Goal: Find specific page/section: Find specific page/section

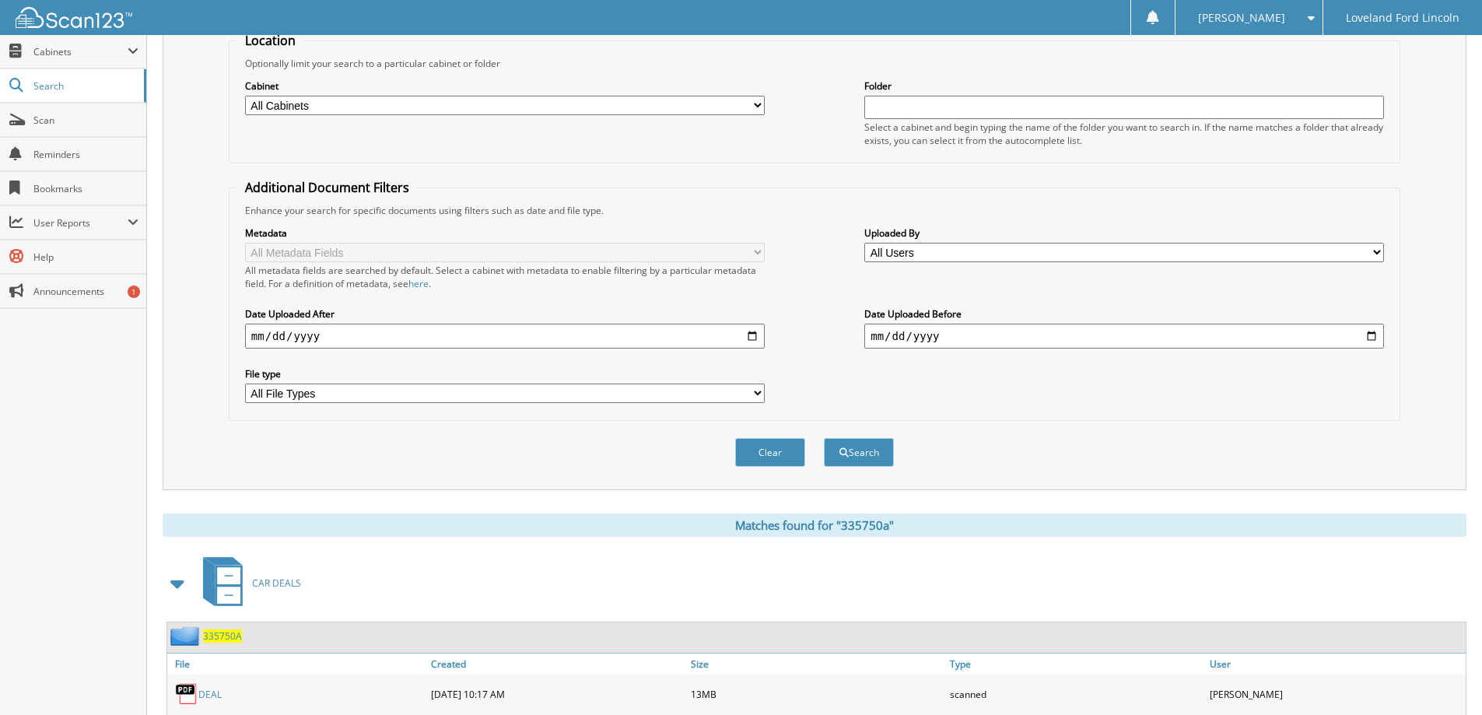
scroll to position [78, 0]
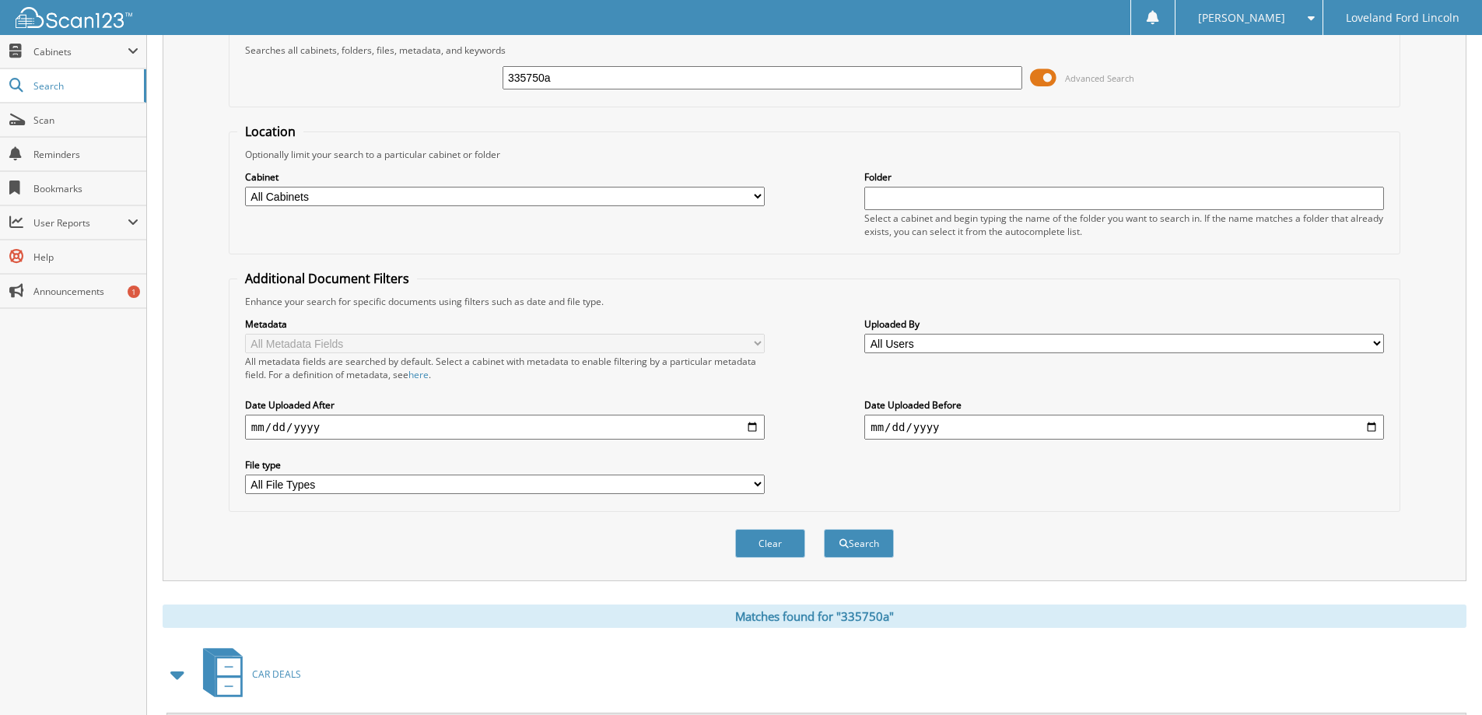
click at [587, 76] on input "335750a" at bounding box center [763, 77] width 520 height 23
type input "335998"
click at [824, 529] on button "Search" at bounding box center [859, 543] width 70 height 29
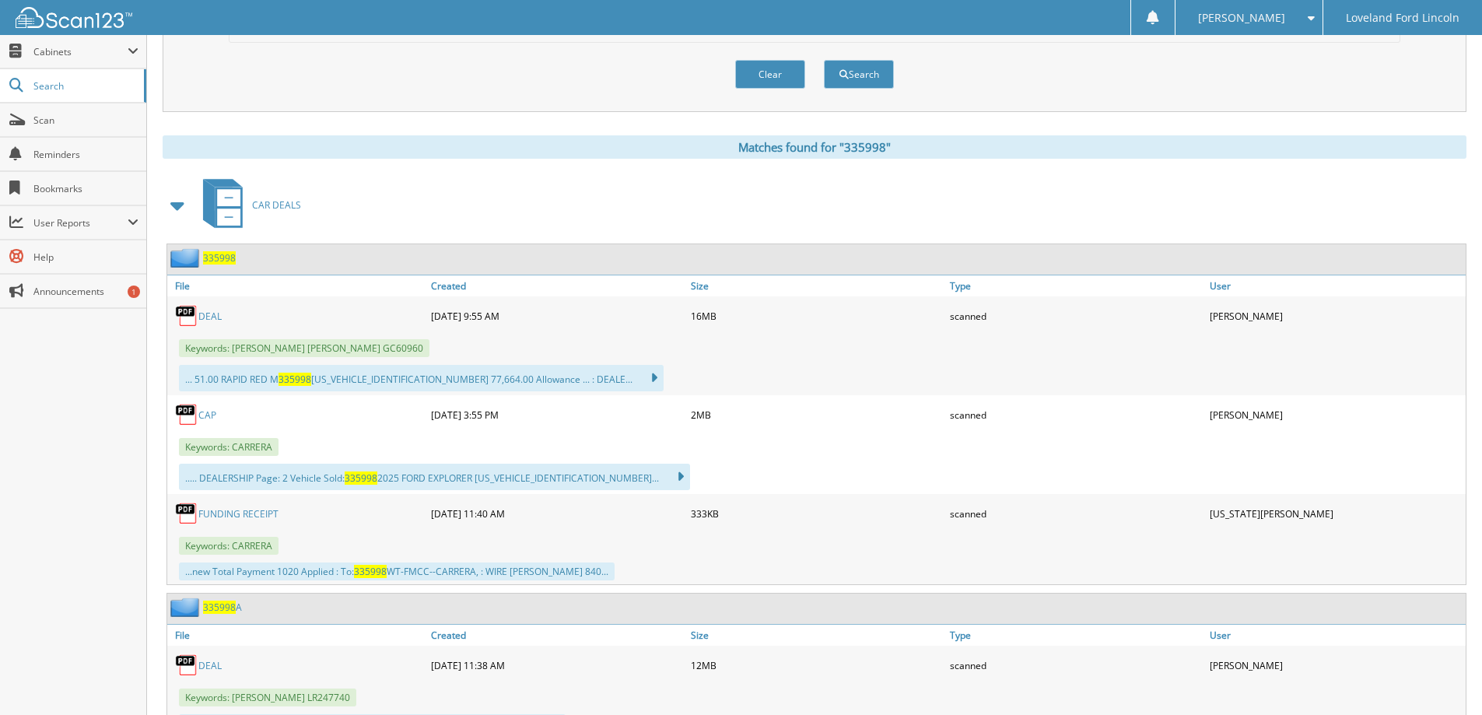
scroll to position [622, 0]
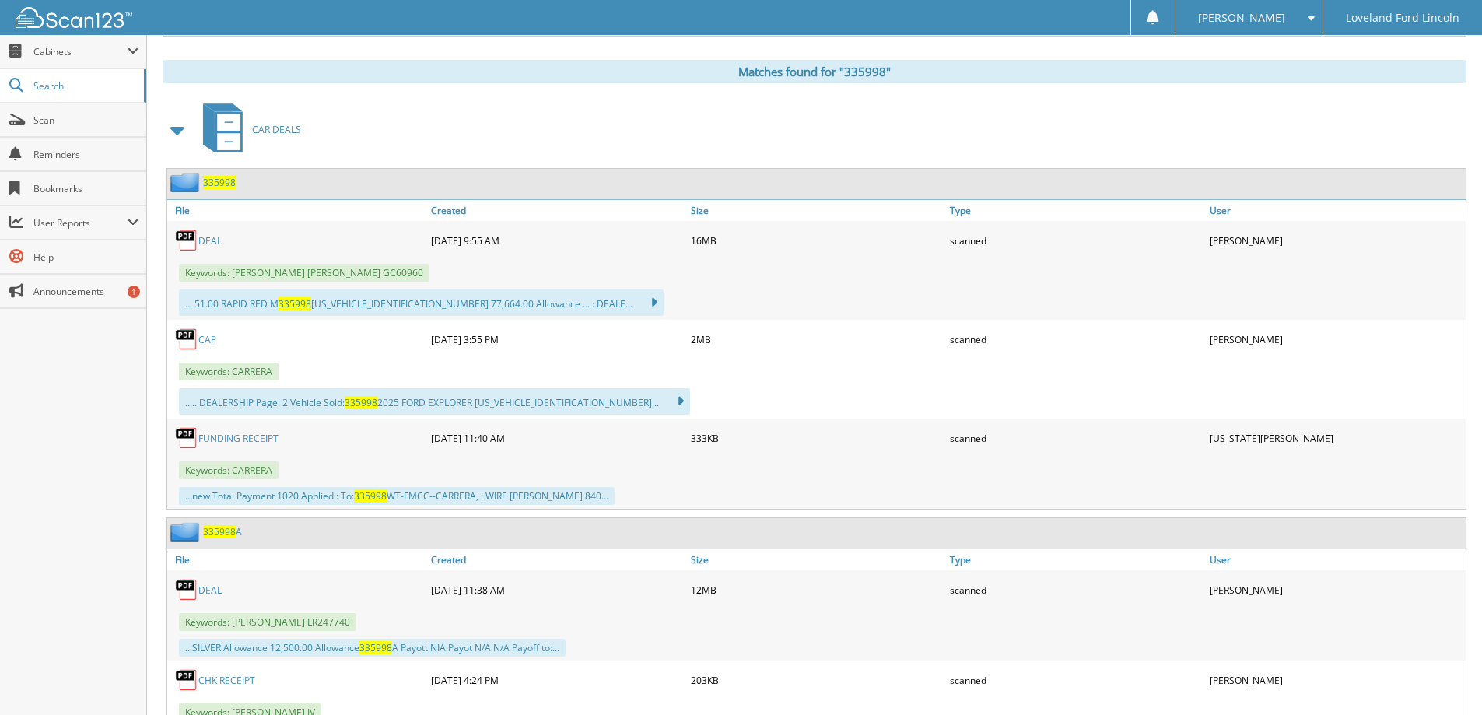
click at [217, 436] on link "FUNDING RECEIPT" at bounding box center [238, 438] width 80 height 13
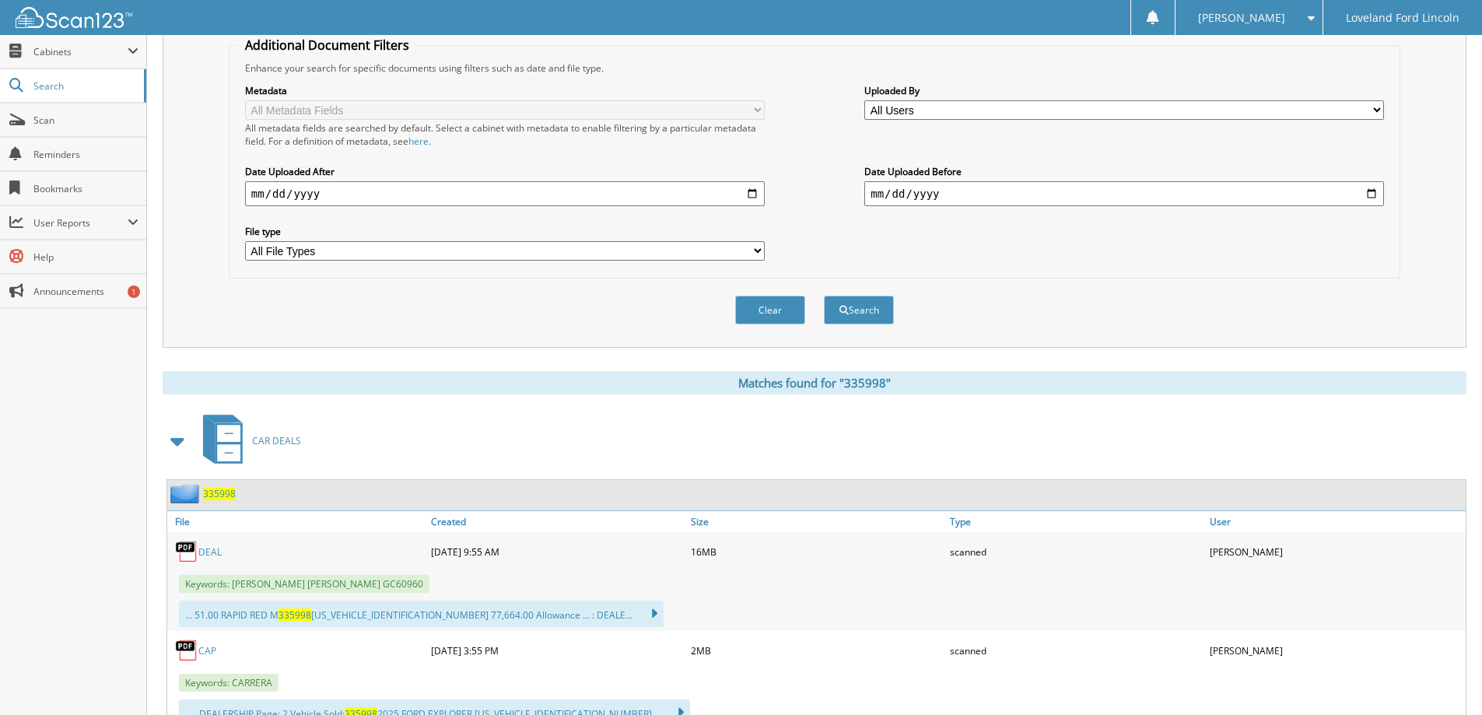
scroll to position [700, 0]
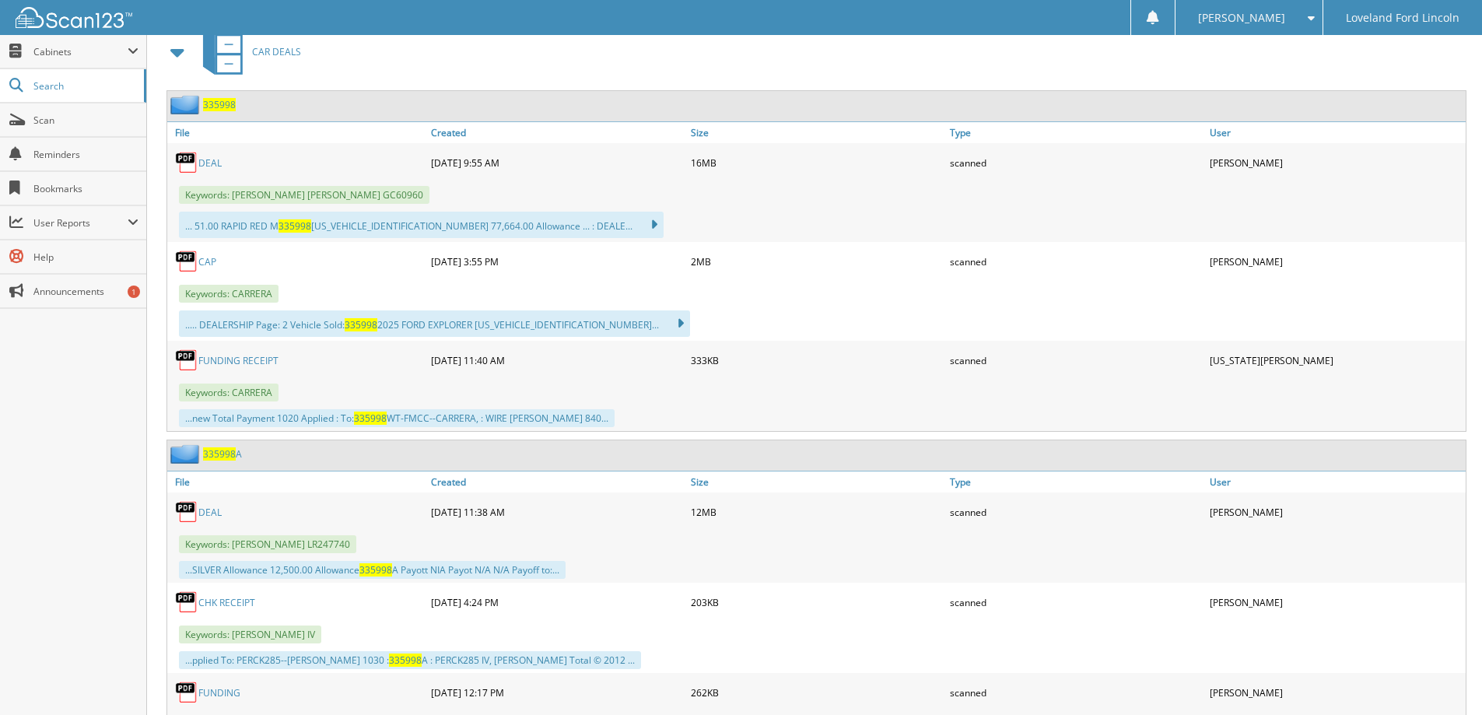
click at [207, 259] on link "CAP" at bounding box center [207, 261] width 18 height 13
